Goal: Task Accomplishment & Management: Manage account settings

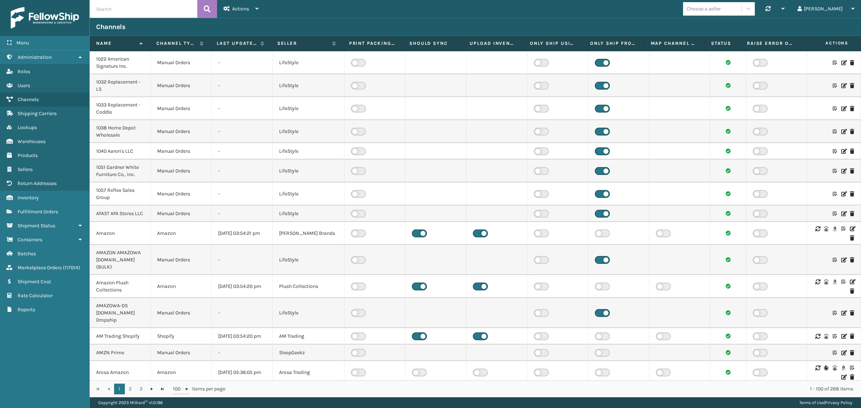
click at [175, 9] on input "text" at bounding box center [144, 9] width 108 height 18
paste input "SleepGeekz Manual Orders"
type input "SleepGeekz Manual Orders"
click at [205, 8] on icon at bounding box center [207, 9] width 7 height 11
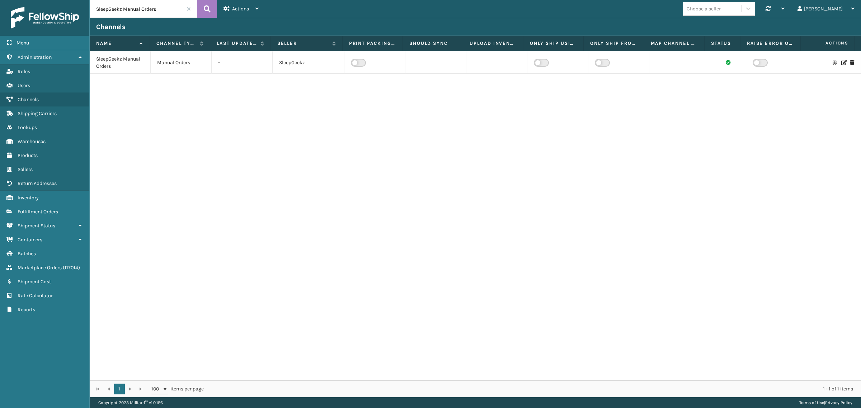
click at [331, 190] on div "SleepGeekz Manual Orders Manual Orders - SleepGeekz" at bounding box center [475, 215] width 771 height 329
click at [841, 61] on icon at bounding box center [843, 62] width 4 height 5
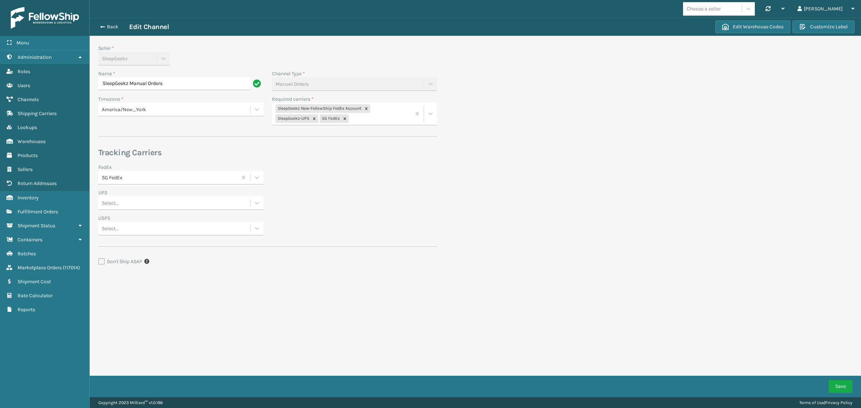
click at [556, 273] on section "Back Edit Channel Edit Warehouse Codes Customize Label Seller * SleepGeekz Name…" at bounding box center [475, 162] width 771 height 289
click at [839, 383] on button "Save" at bounding box center [840, 386] width 24 height 13
